Goal: Information Seeking & Learning: Learn about a topic

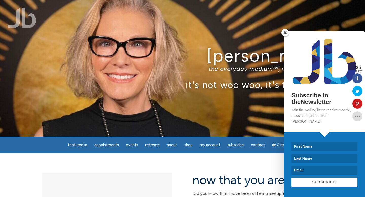
click at [286, 36] on span at bounding box center [285, 33] width 8 height 8
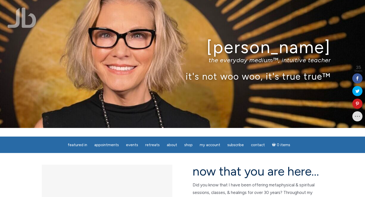
scroll to position [10, 0]
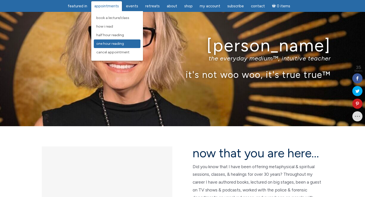
click at [115, 42] on span "One Hour Reading" at bounding box center [110, 44] width 28 height 4
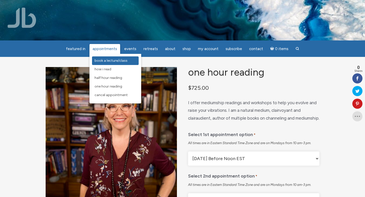
click at [113, 61] on span "Book a Lecture/Class" at bounding box center [111, 61] width 33 height 4
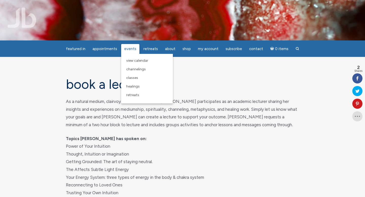
click at [132, 47] on span "Events" at bounding box center [130, 49] width 12 height 5
click at [133, 50] on span "Events" at bounding box center [130, 49] width 12 height 5
click at [146, 70] on span "Channelings" at bounding box center [136, 69] width 20 height 4
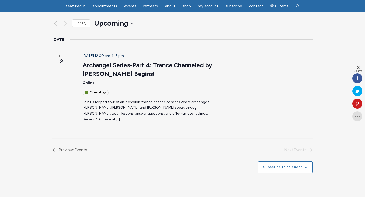
scroll to position [64, 0]
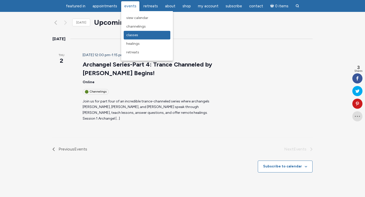
click at [135, 35] on span "Classes" at bounding box center [132, 35] width 12 height 4
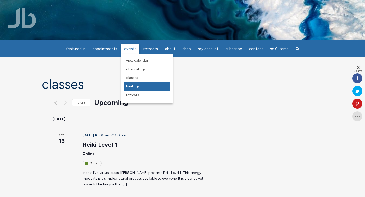
click at [138, 86] on span "Healings" at bounding box center [132, 86] width 13 height 4
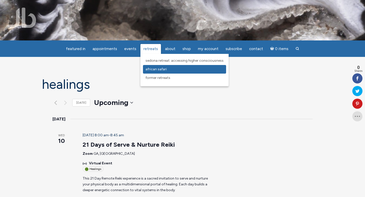
click at [168, 70] on link "African Safari" at bounding box center [184, 69] width 83 height 9
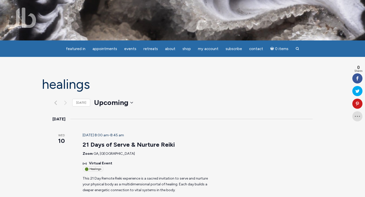
click at [24, 17] on img at bounding box center [22, 18] width 29 height 20
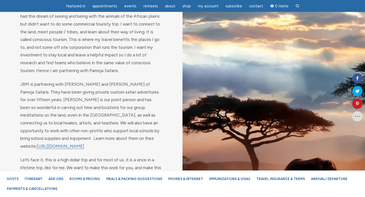
scroll to position [404, 0]
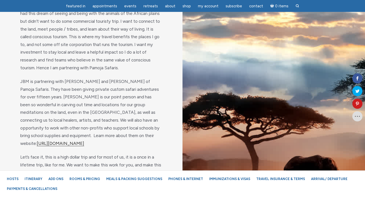
click at [84, 141] on link "[URL][DOMAIN_NAME]" at bounding box center [60, 143] width 47 height 5
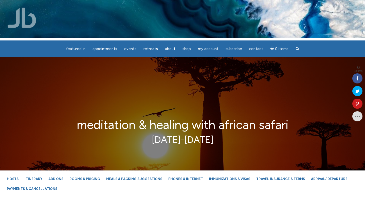
scroll to position [0, 0]
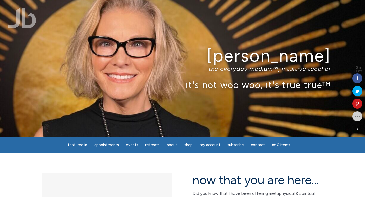
click at [356, 119] on link at bounding box center [357, 117] width 10 height 10
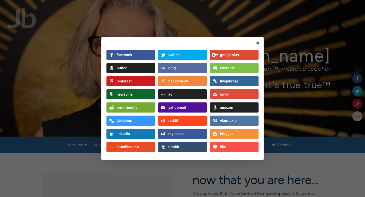
click at [258, 43] on link at bounding box center [258, 43] width 4 height 4
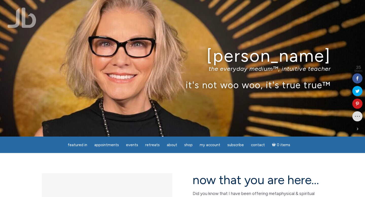
click at [358, 128] on span at bounding box center [357, 129] width 6 height 6
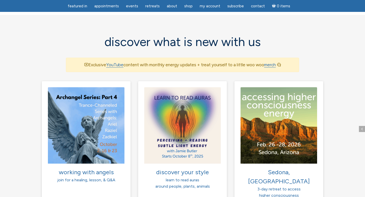
scroll to position [315, 0]
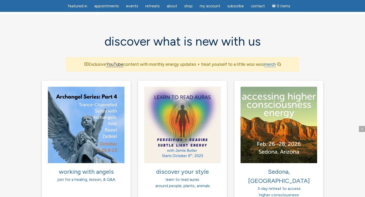
click at [116, 62] on link "YouTube" at bounding box center [114, 64] width 17 height 5
